Goal: Information Seeking & Learning: Check status

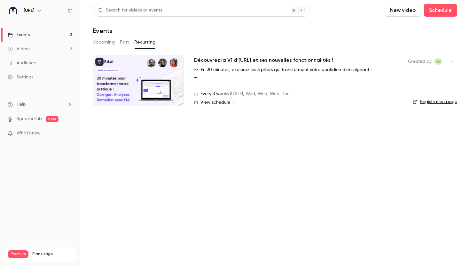
click at [106, 44] on button "Upcoming" at bounding box center [104, 42] width 22 height 10
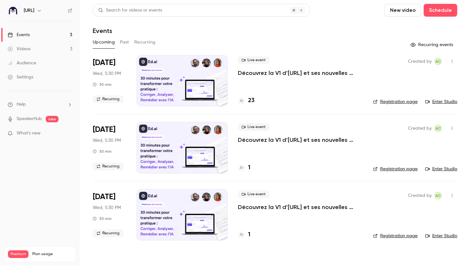
click at [59, 34] on link "Events 3" at bounding box center [40, 35] width 80 height 14
click at [254, 103] on div "23" at bounding box center [300, 100] width 125 height 9
click at [253, 102] on h4 "23" at bounding box center [251, 100] width 6 height 9
click at [57, 60] on link "Audience" at bounding box center [40, 63] width 80 height 14
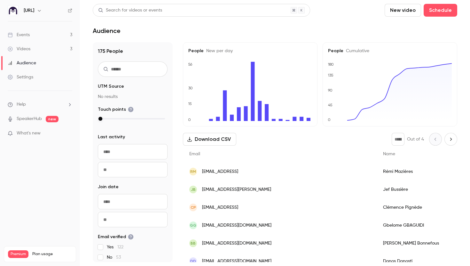
click at [121, 67] on input "text" at bounding box center [133, 68] width 70 height 15
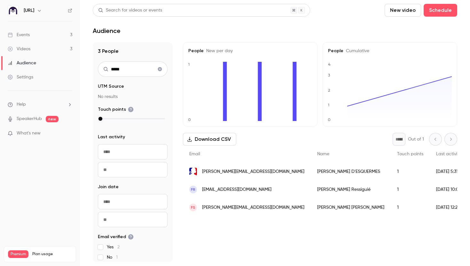
click at [204, 196] on div "FR [EMAIL_ADDRESS][DOMAIN_NAME]" at bounding box center [247, 189] width 128 height 18
drag, startPoint x: 129, startPoint y: 67, endPoint x: 96, endPoint y: 67, distance: 33.2
click at [96, 67] on div "3 People ***** UTM Source No results Touch points Last activity Navigate forwar…" at bounding box center [133, 152] width 80 height 220
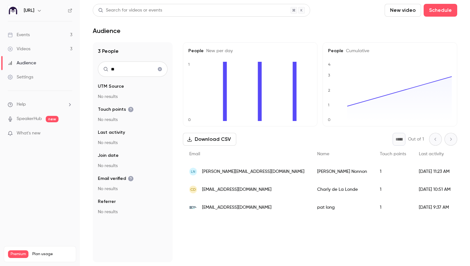
type input "*"
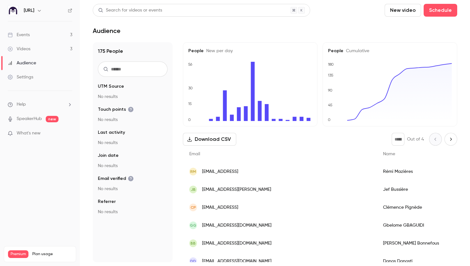
type input "*"
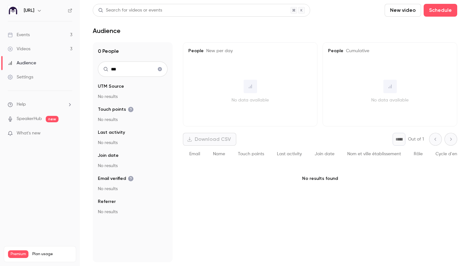
type input "***"
click at [160, 68] on icon "Clear search" at bounding box center [160, 69] width 4 height 4
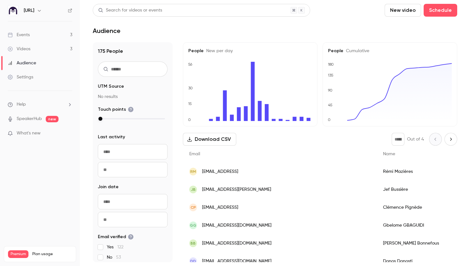
click at [42, 35] on link "Events 3" at bounding box center [40, 35] width 80 height 14
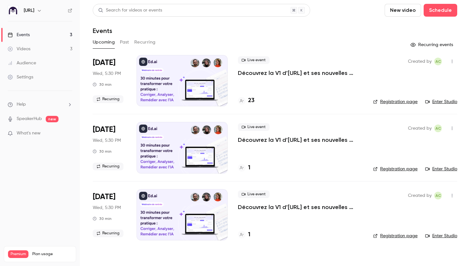
click at [122, 63] on div "[DATE] Wed, 5:30 PM 30 min Recurring" at bounding box center [110, 80] width 34 height 51
click at [408, 87] on div "Created by AC Registration page Enter Studio" at bounding box center [415, 80] width 84 height 51
click at [246, 104] on div "25" at bounding box center [246, 100] width 17 height 9
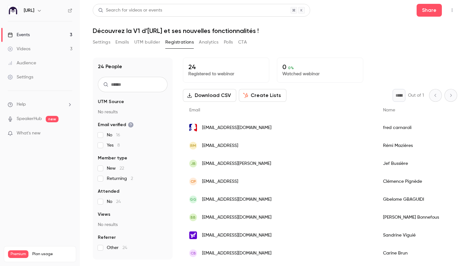
click at [105, 44] on button "Settings" at bounding box center [102, 42] width 18 height 10
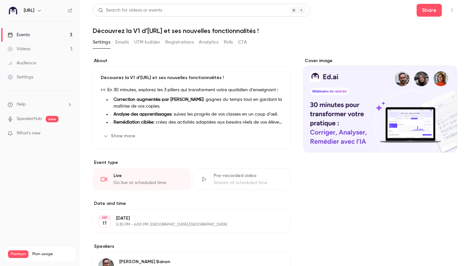
click at [59, 30] on link "Events 3" at bounding box center [40, 35] width 80 height 14
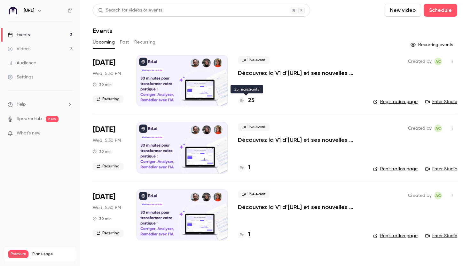
click at [251, 100] on h4 "25" at bounding box center [251, 100] width 6 height 9
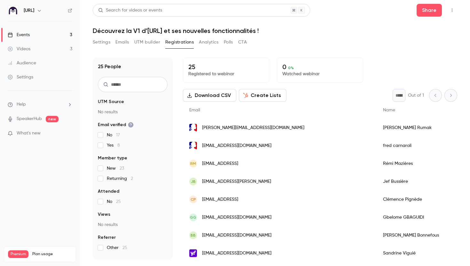
click at [131, 86] on input "text" at bounding box center [133, 84] width 70 height 15
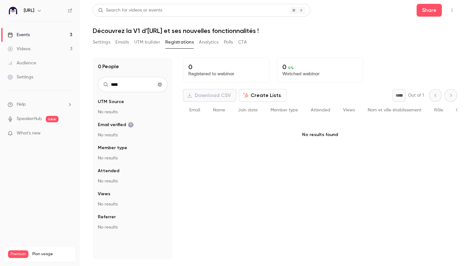
type input "****"
click at [30, 64] on div "Audience" at bounding box center [22, 63] width 28 height 6
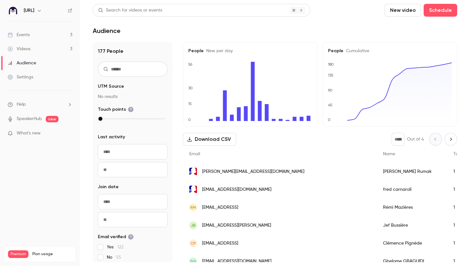
click at [151, 73] on input "text" at bounding box center [133, 68] width 70 height 15
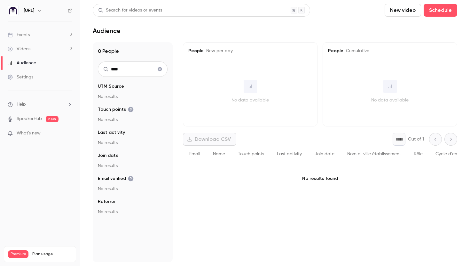
type input "****"
